Goal: Information Seeking & Learning: Compare options

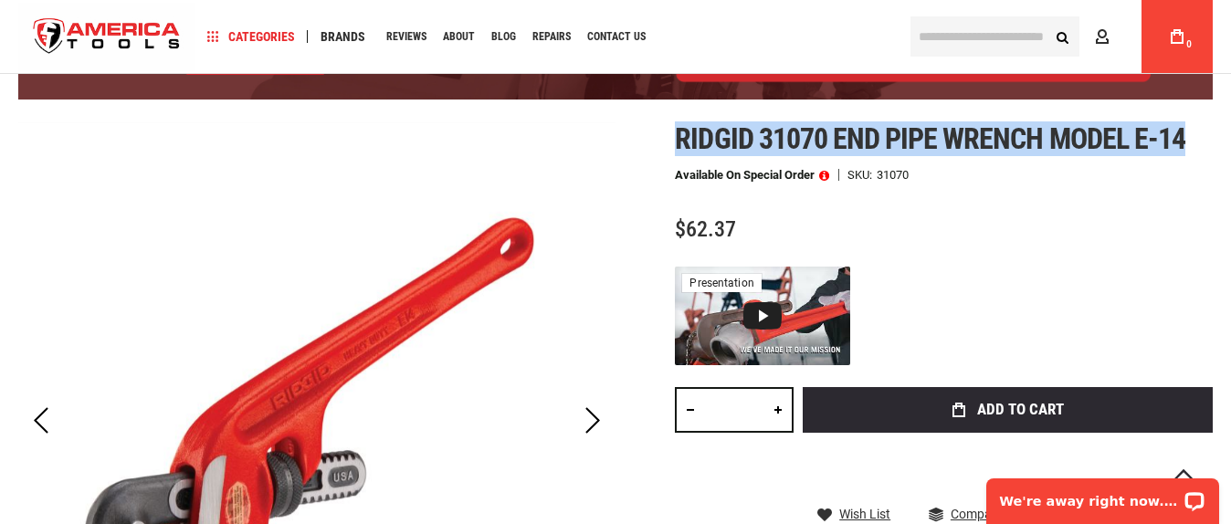
drag, startPoint x: 672, startPoint y: 133, endPoint x: 1184, endPoint y: 135, distance: 512.1
click at [1184, 135] on div "Skip to the end of the images gallery Skip to the beginning of the images galle…" at bounding box center [615, 457] width 1194 height 670
click at [1140, 139] on span "Ridgid 31070 end pipe wrench model e-14" at bounding box center [930, 138] width 510 height 35
drag, startPoint x: 1195, startPoint y: 131, endPoint x: 677, endPoint y: 136, distance: 517.6
click at [677, 136] on h1 "Ridgid 31070 end pipe wrench model e-14" at bounding box center [944, 138] width 538 height 33
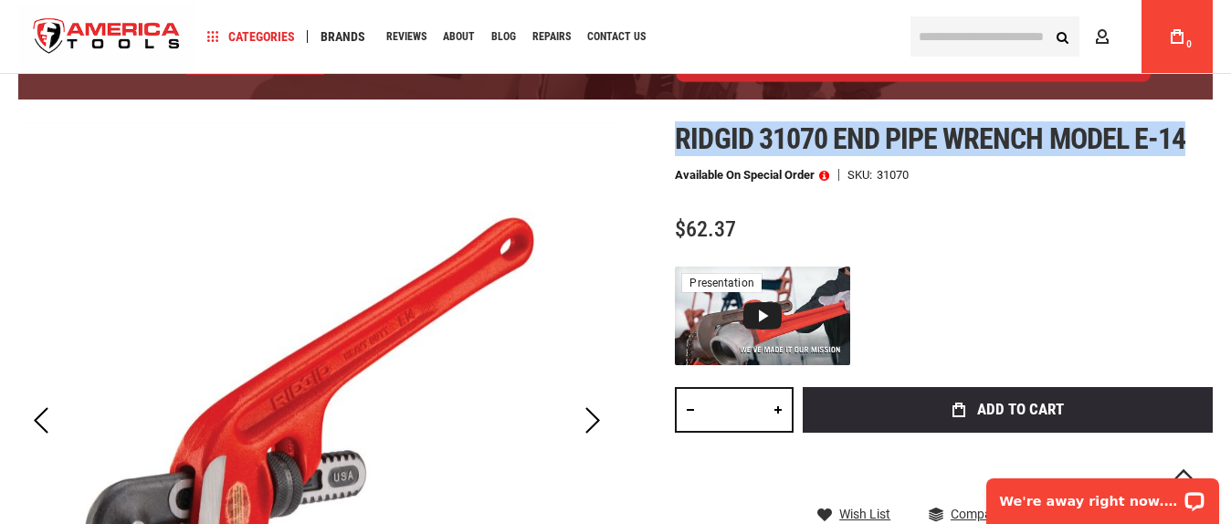
copy span "Ridgid 31070 end pipe wrench model e-14"
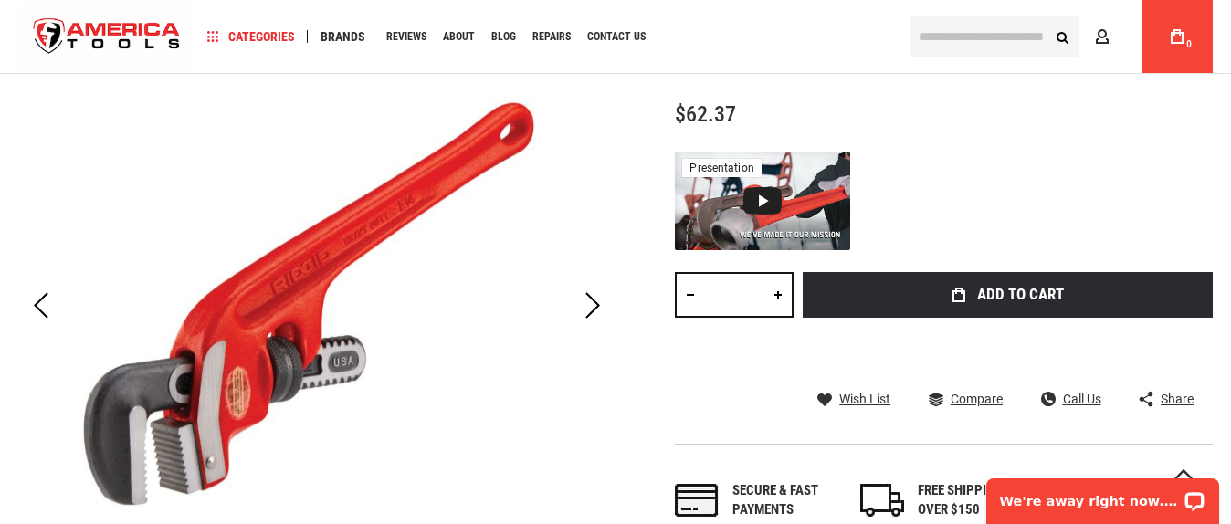
scroll to position [299, 0]
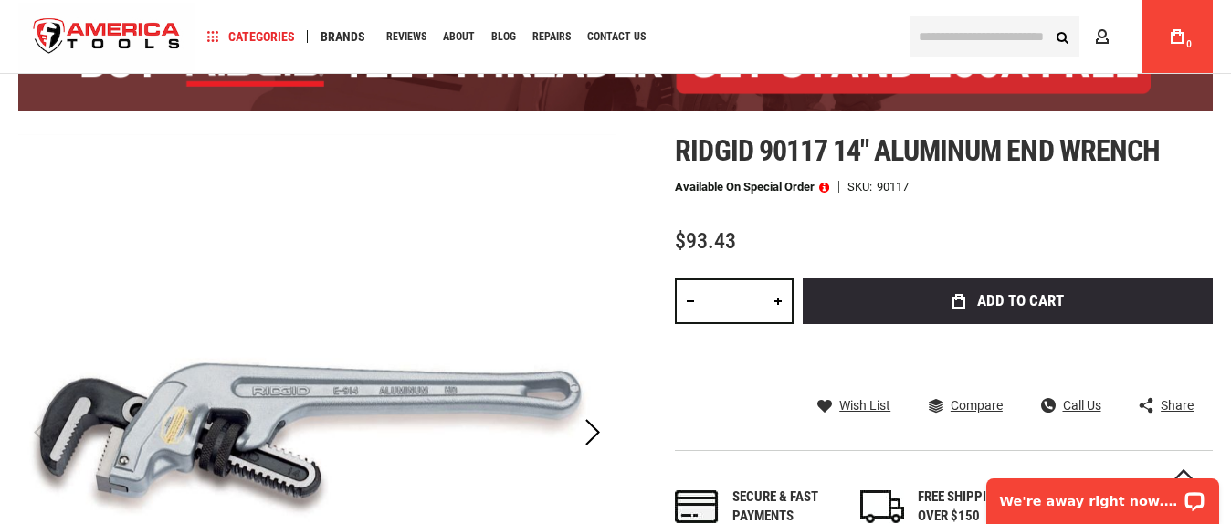
scroll to position [171, 0]
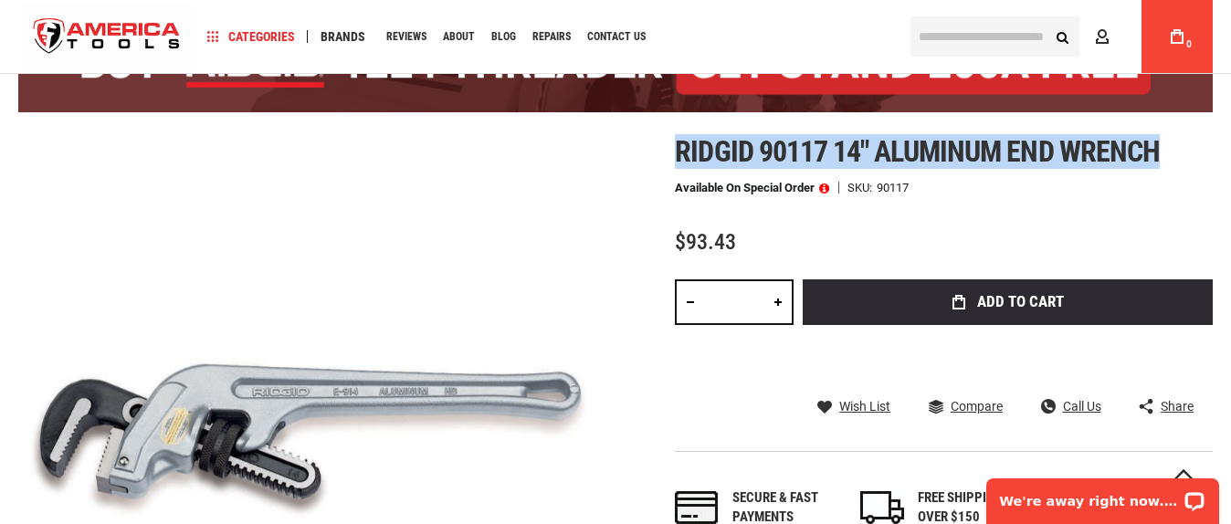
drag, startPoint x: 673, startPoint y: 146, endPoint x: 1169, endPoint y: 151, distance: 496.6
click at [1169, 151] on div "Skip to the end of the images gallery Skip to the beginning of the images galle…" at bounding box center [615, 470] width 1194 height 670
copy span "Ridgid 90117 14" aluminum end wrench"
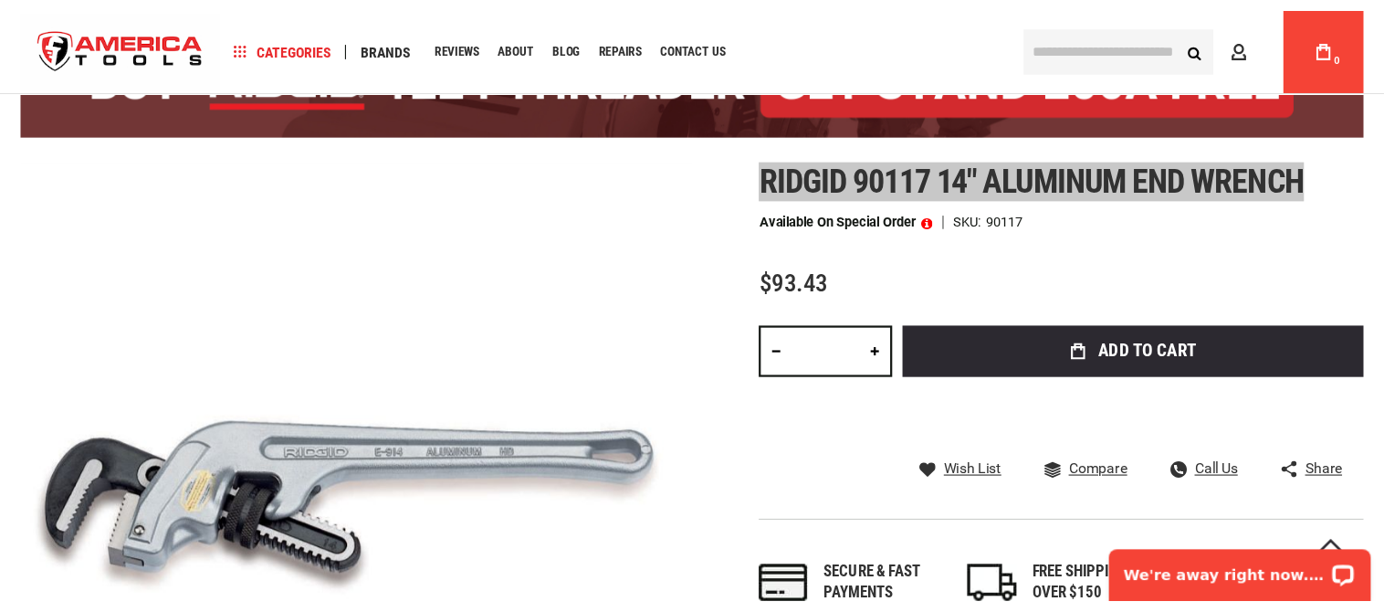
scroll to position [134, 0]
